Goal: Transaction & Acquisition: Obtain resource

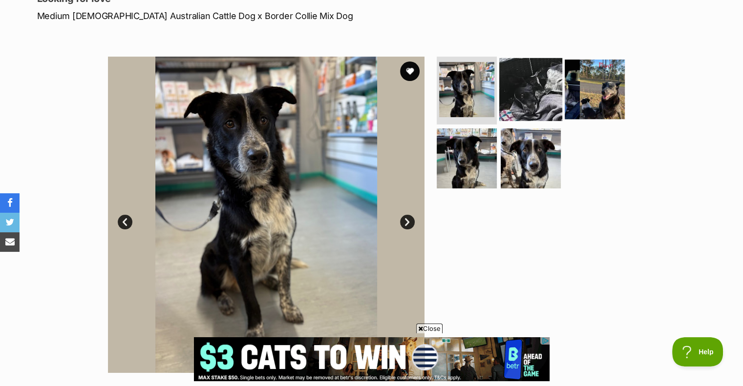
click at [524, 89] on img at bounding box center [530, 89] width 63 height 63
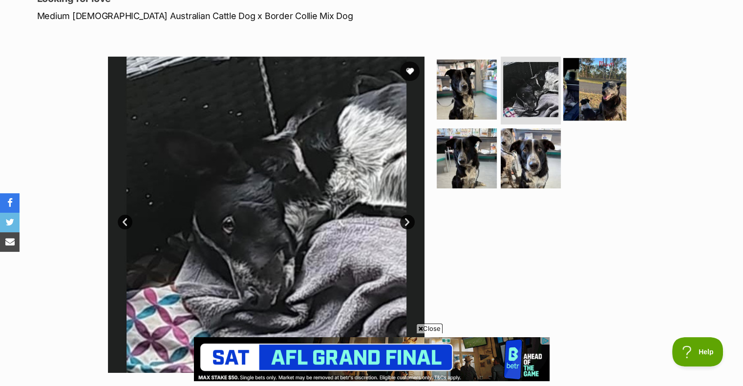
click at [594, 85] on img at bounding box center [594, 89] width 63 height 63
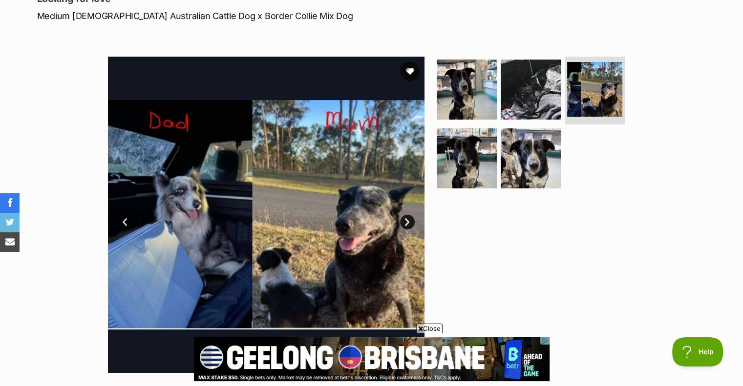
click at [436, 327] on span "Close" at bounding box center [429, 329] width 26 height 10
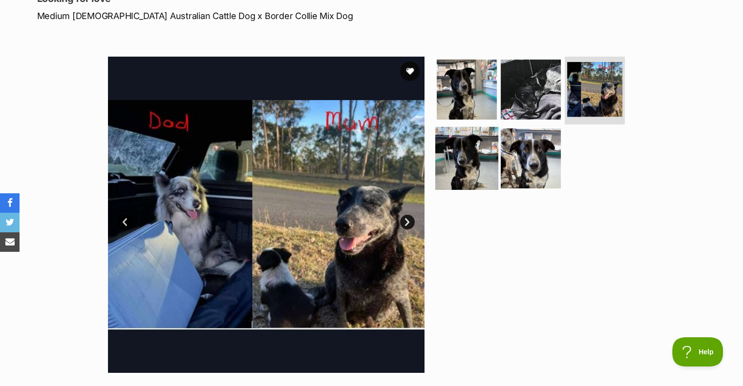
click at [466, 163] on img at bounding box center [466, 158] width 63 height 63
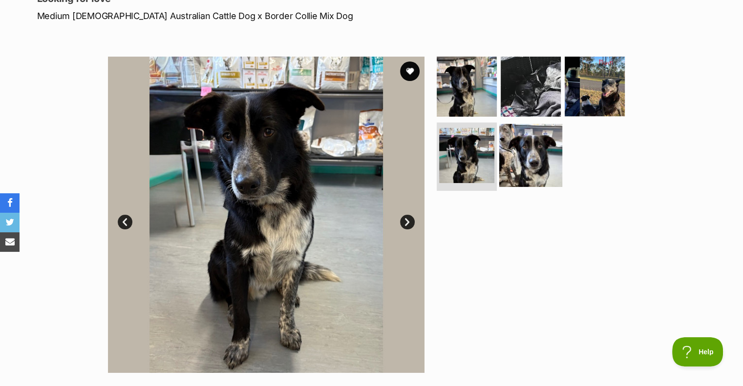
click at [518, 166] on img at bounding box center [530, 155] width 63 height 63
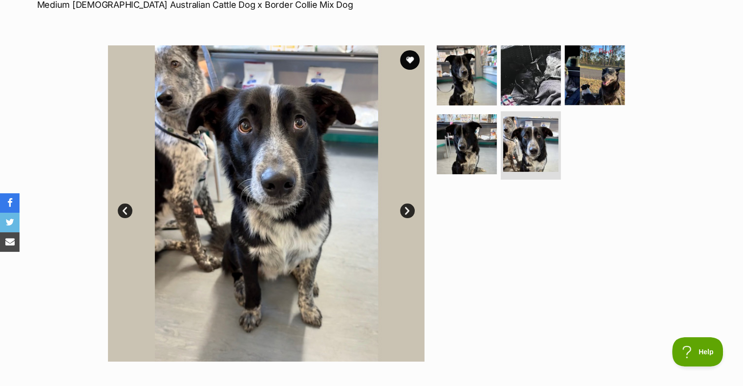
scroll to position [98, 0]
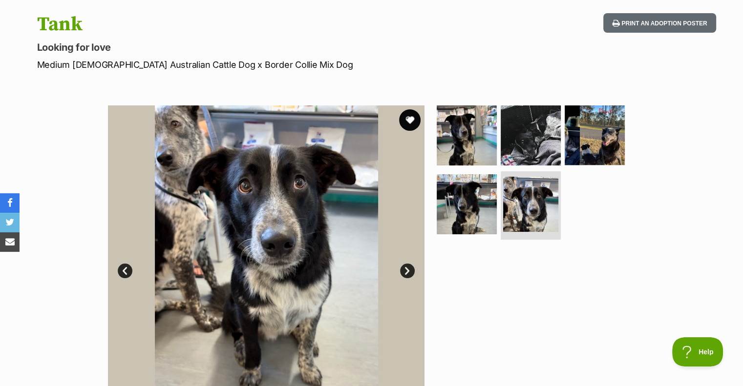
click at [415, 115] on button "favourite" at bounding box center [409, 119] width 21 height 21
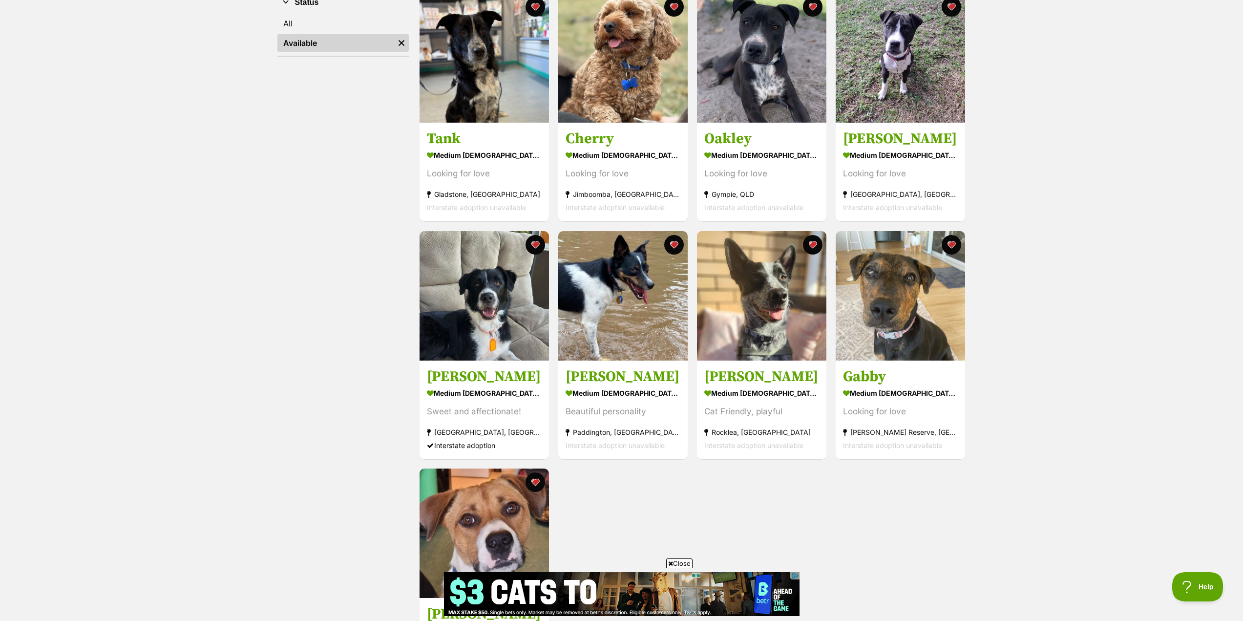
click at [686, 563] on span "Close" at bounding box center [679, 563] width 26 height 10
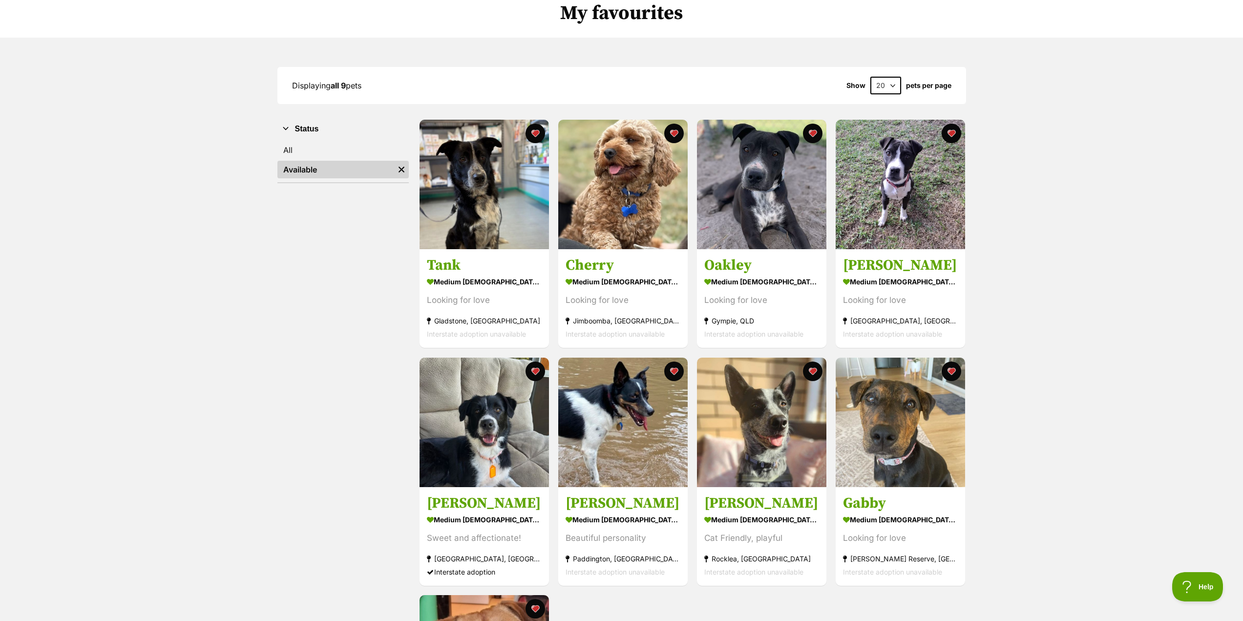
scroll to position [60, 0]
